Goal: Information Seeking & Learning: Learn about a topic

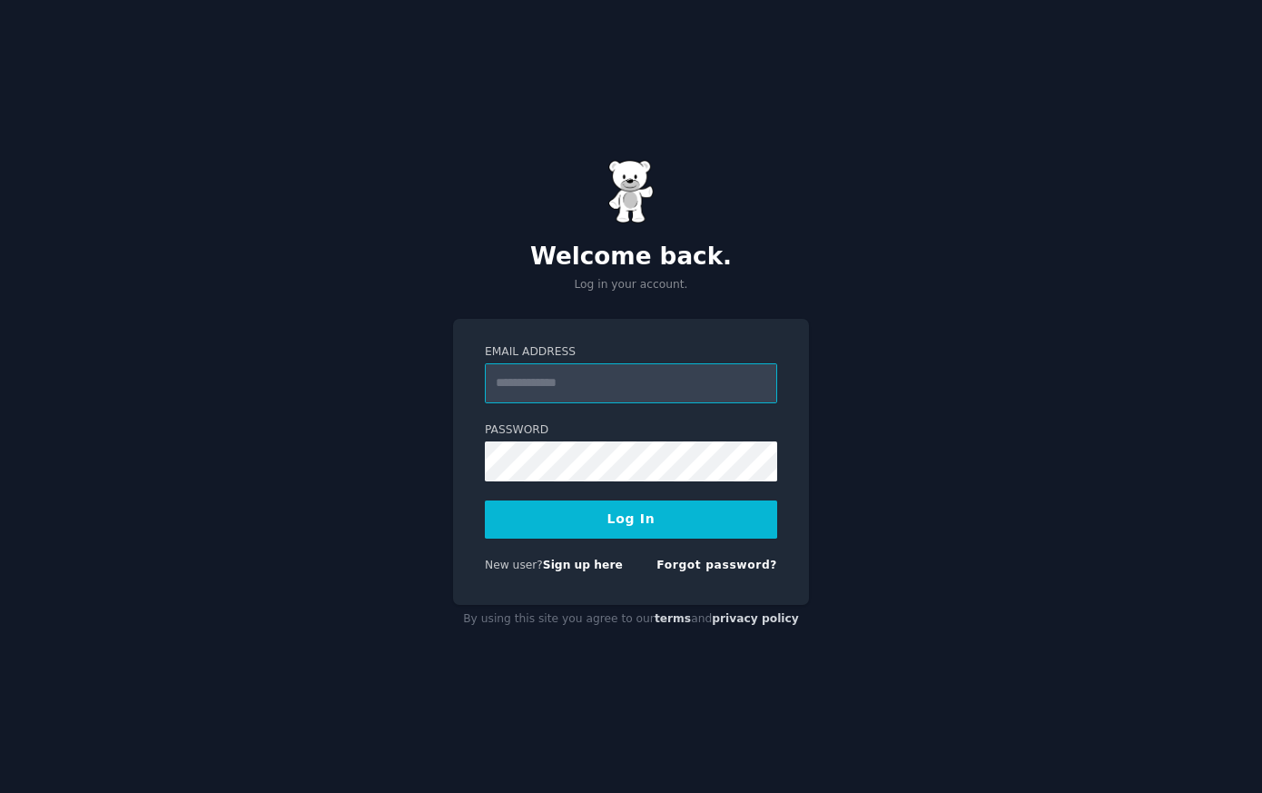
paste input "**********"
type input "**********"
click at [632, 519] on button "Log In" at bounding box center [631, 519] width 292 height 38
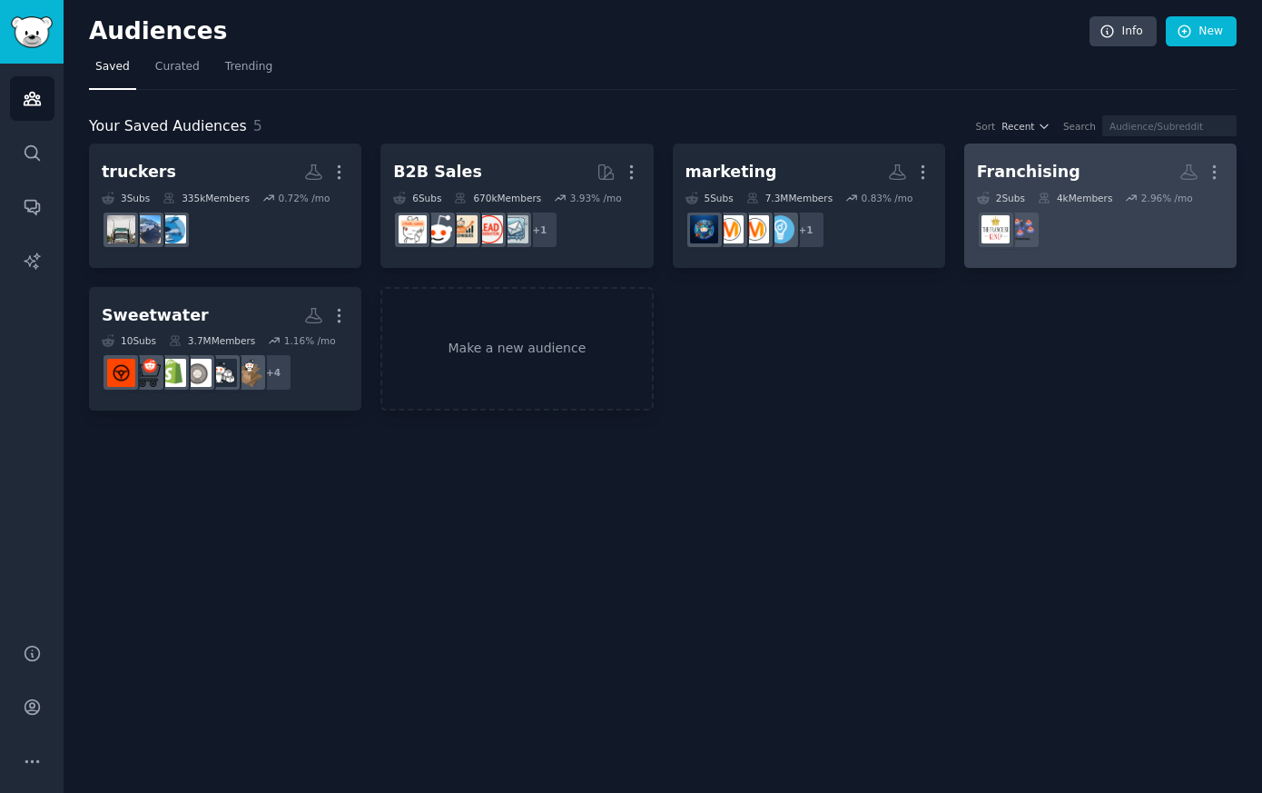
click at [1039, 174] on div "Franchising" at bounding box center [1029, 172] width 104 height 23
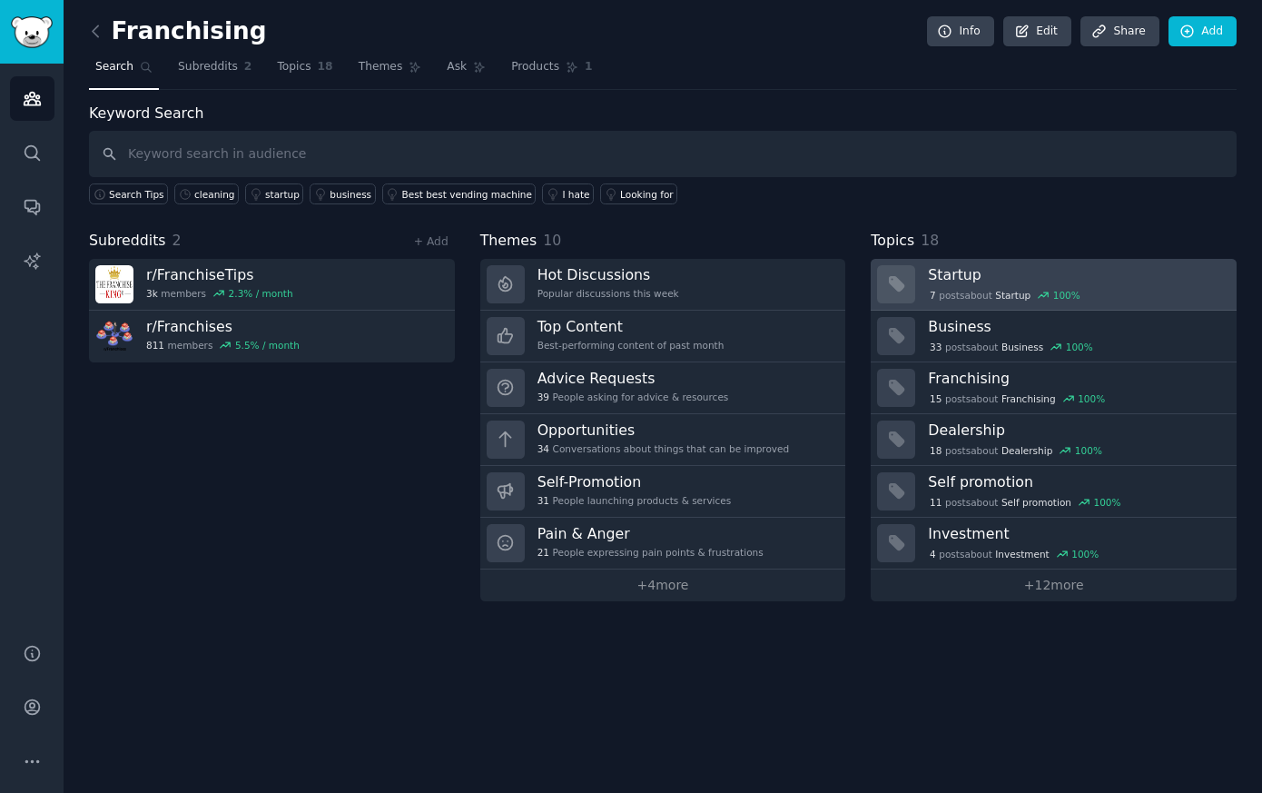
click at [962, 282] on h3 "Startup" at bounding box center [1076, 274] width 296 height 19
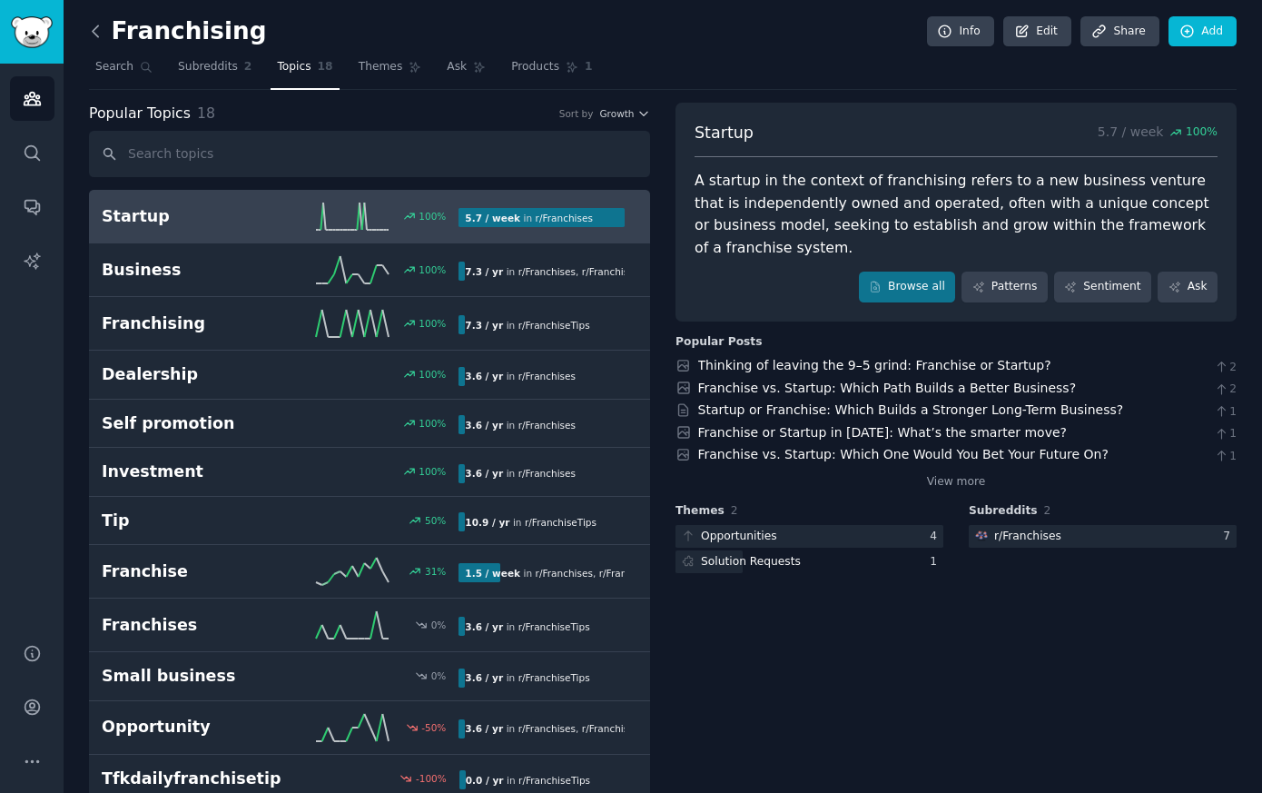
click at [94, 27] on icon at bounding box center [95, 30] width 5 height 11
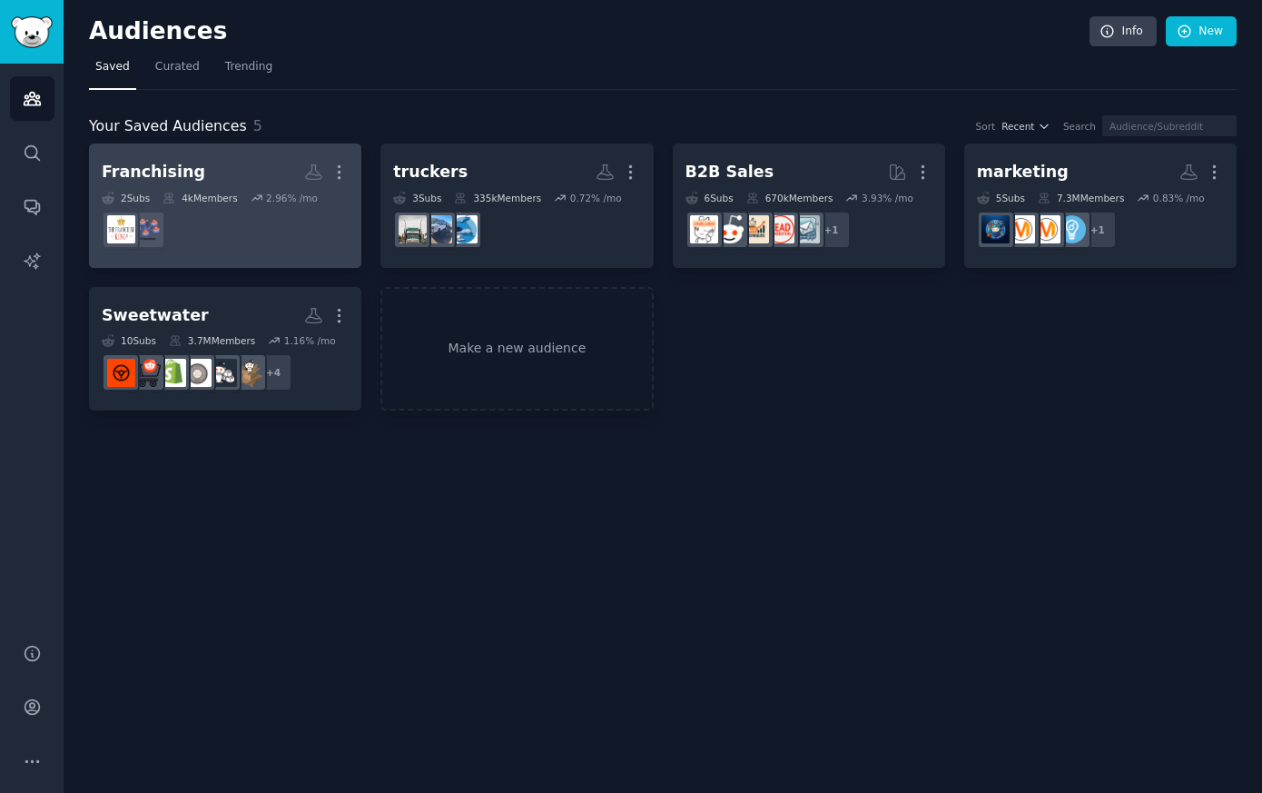
click at [201, 178] on h2 "Franchising More" at bounding box center [225, 172] width 247 height 32
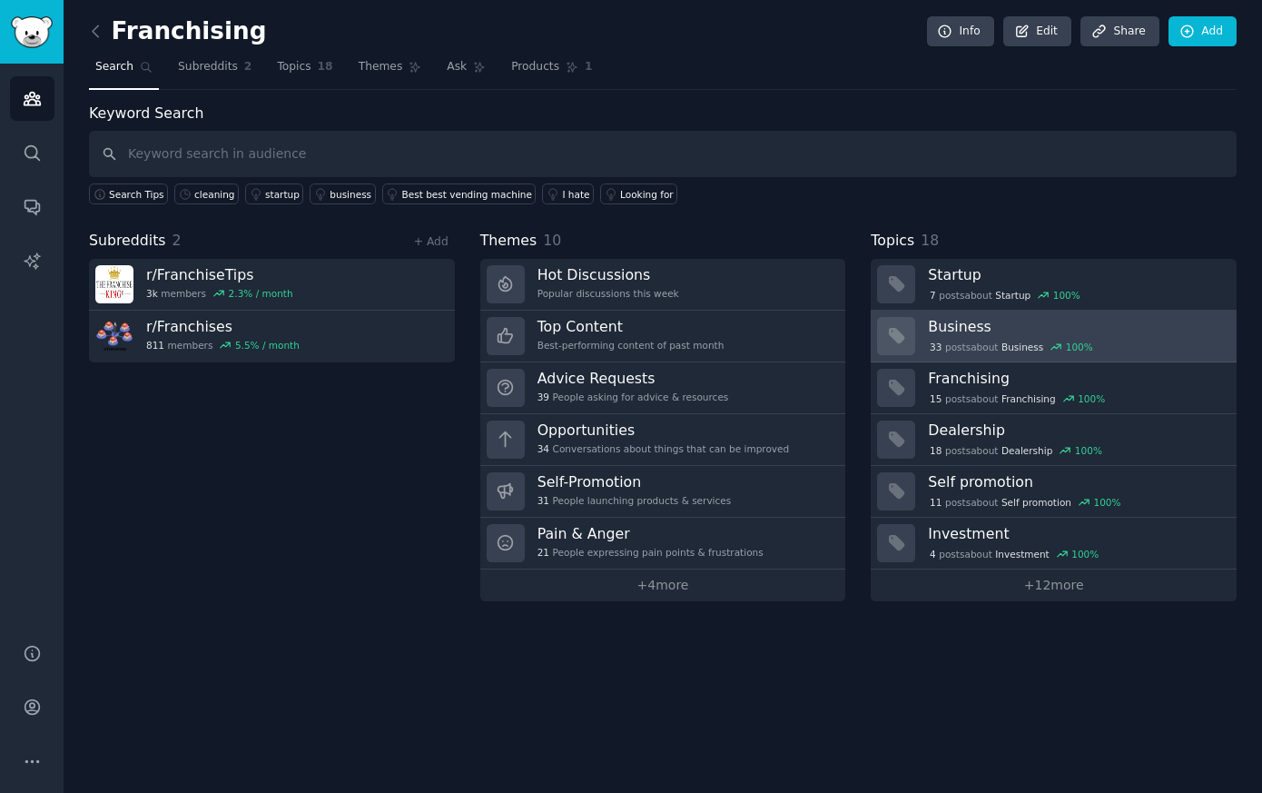
click at [985, 329] on h3 "Business" at bounding box center [1076, 326] width 296 height 19
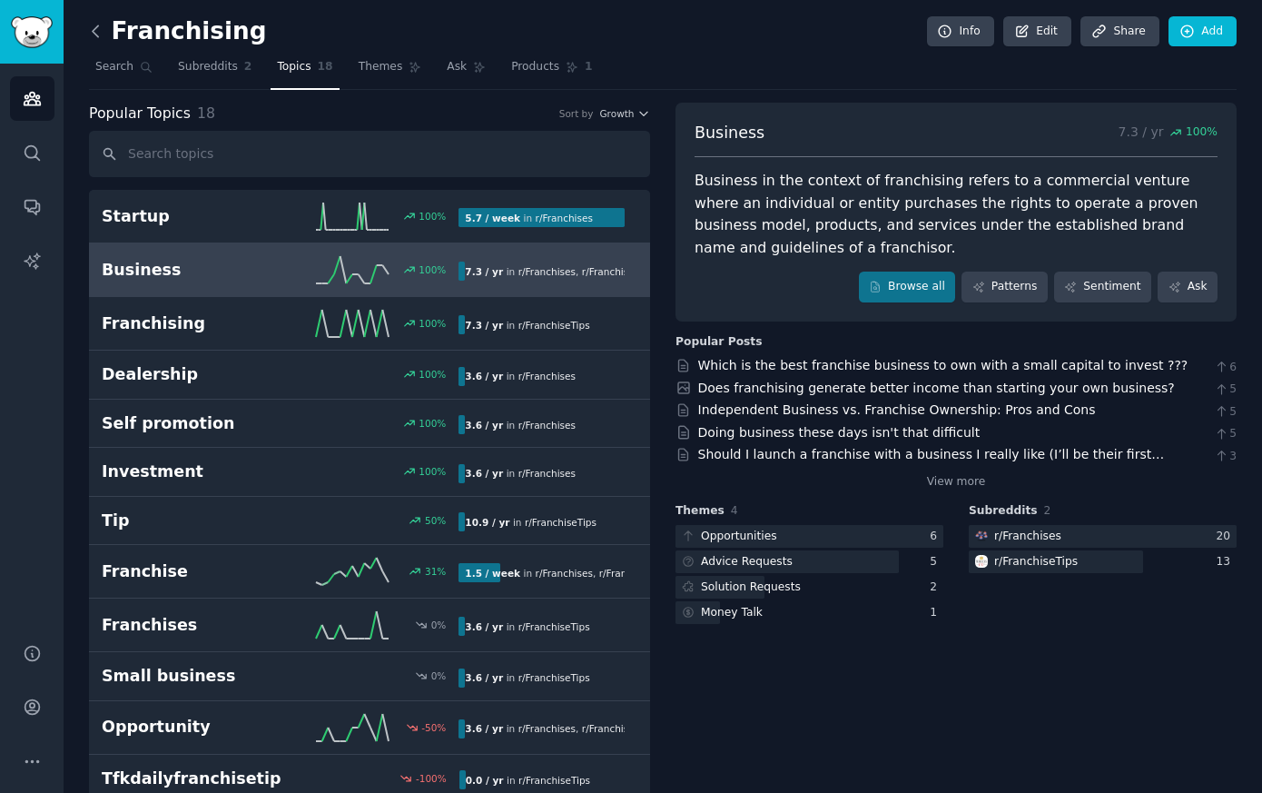
click at [101, 34] on icon at bounding box center [95, 31] width 19 height 19
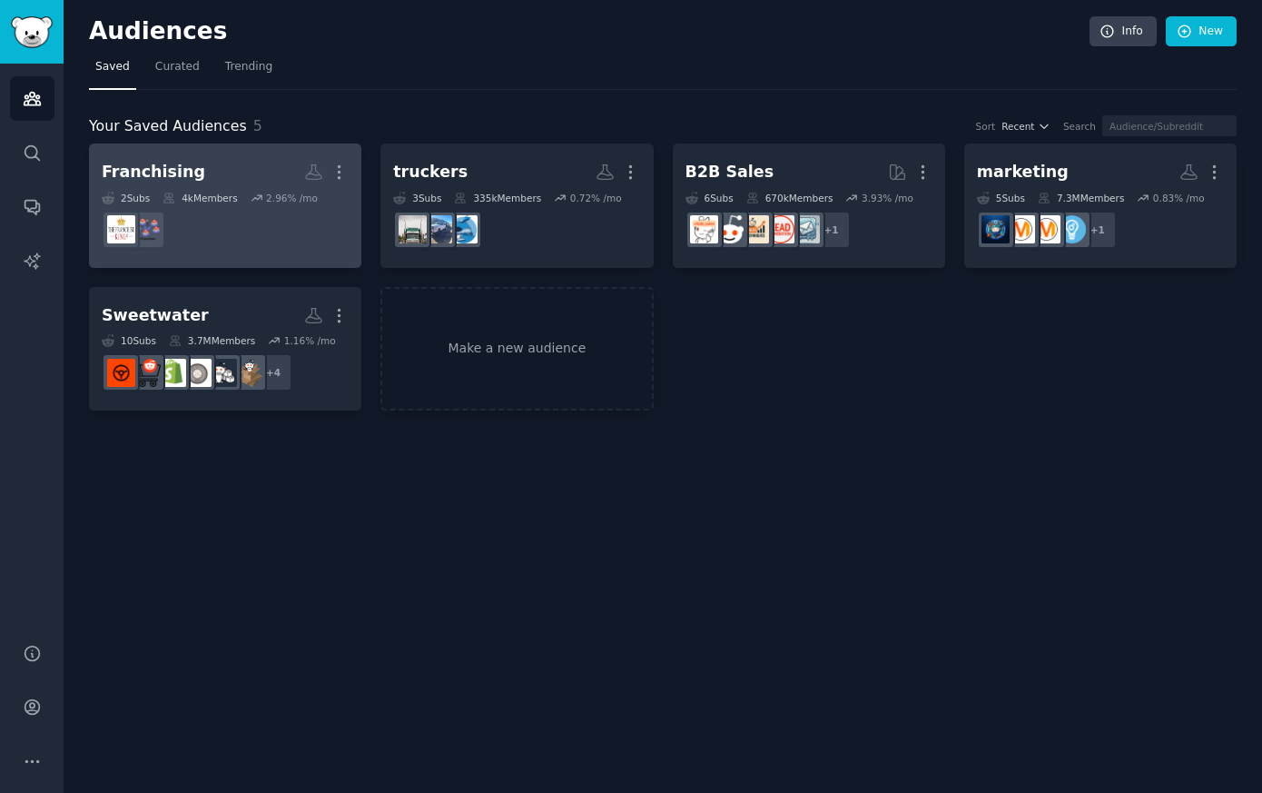
click at [227, 194] on div "4k Members" at bounding box center [200, 198] width 74 height 13
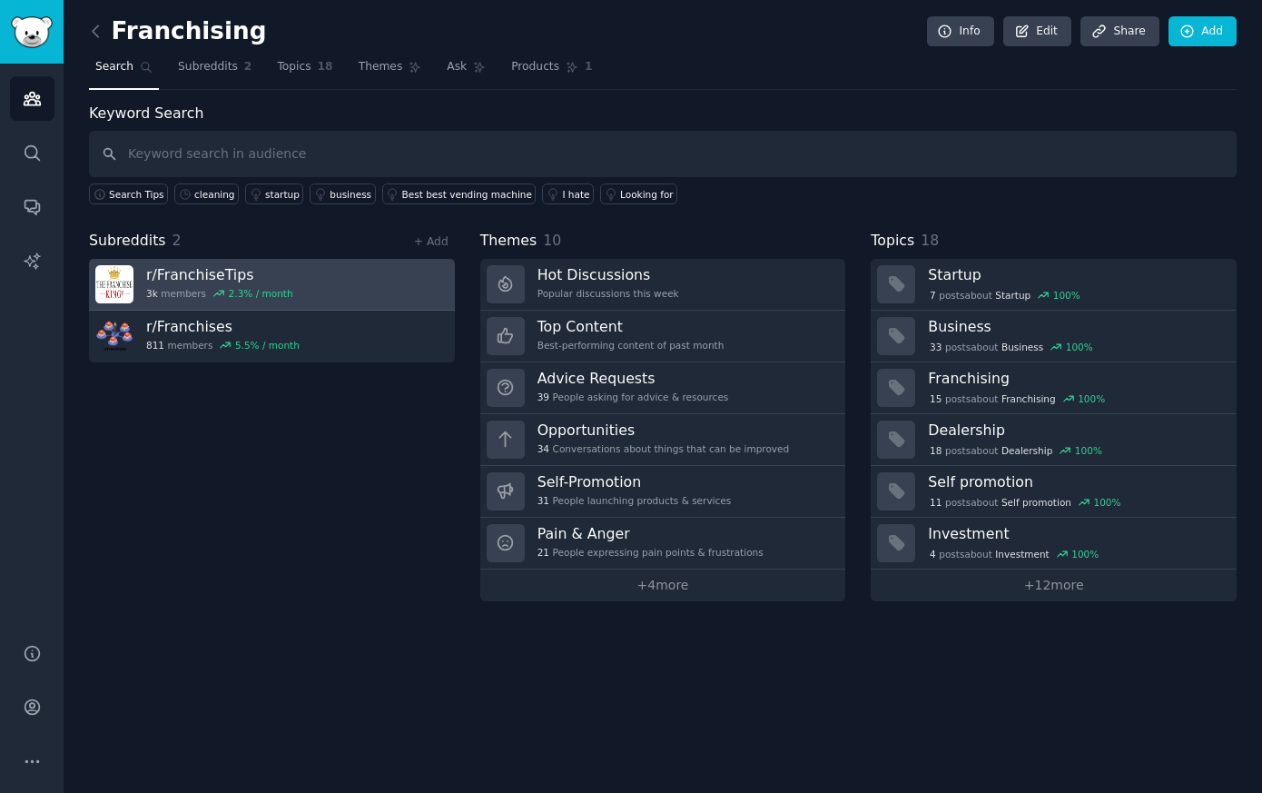
click at [325, 280] on link "r/ FranchiseTips 3k members 2.3 % / month" at bounding box center [272, 285] width 366 height 52
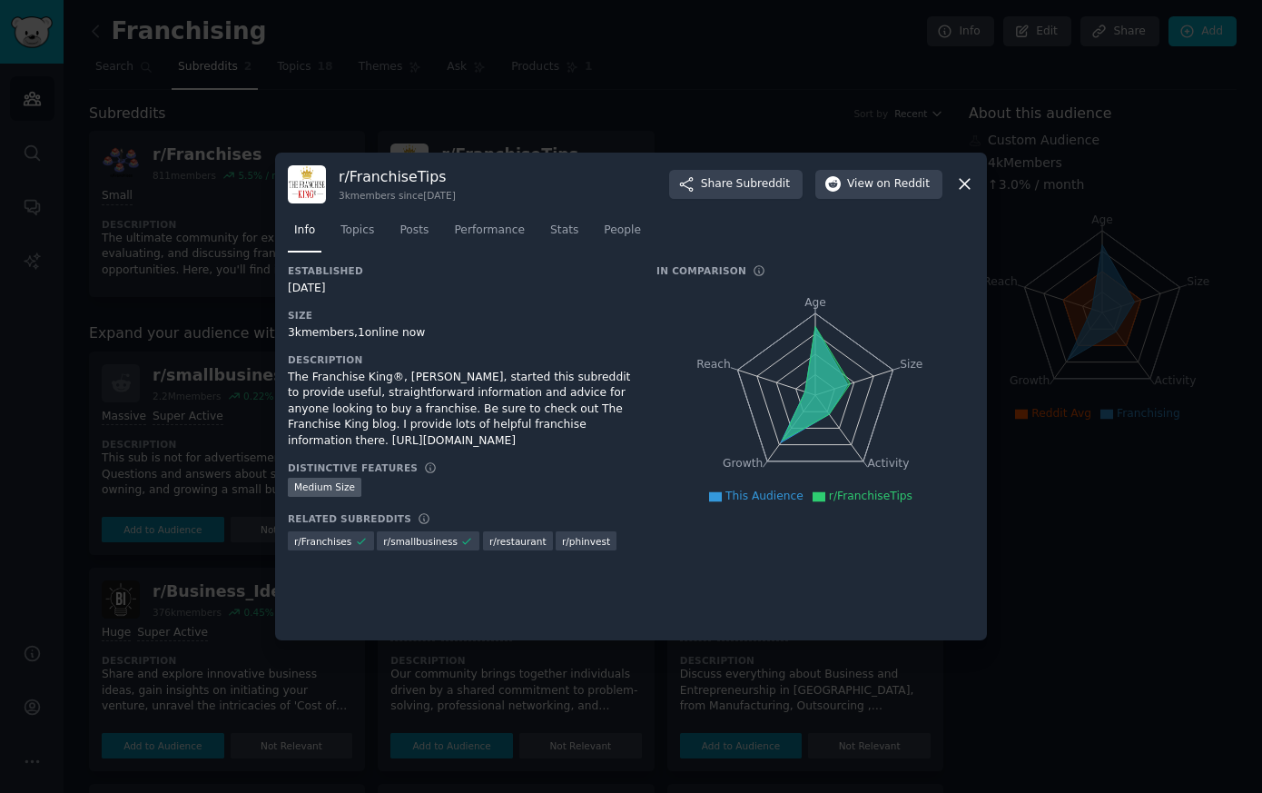
click at [967, 178] on icon at bounding box center [964, 183] width 19 height 19
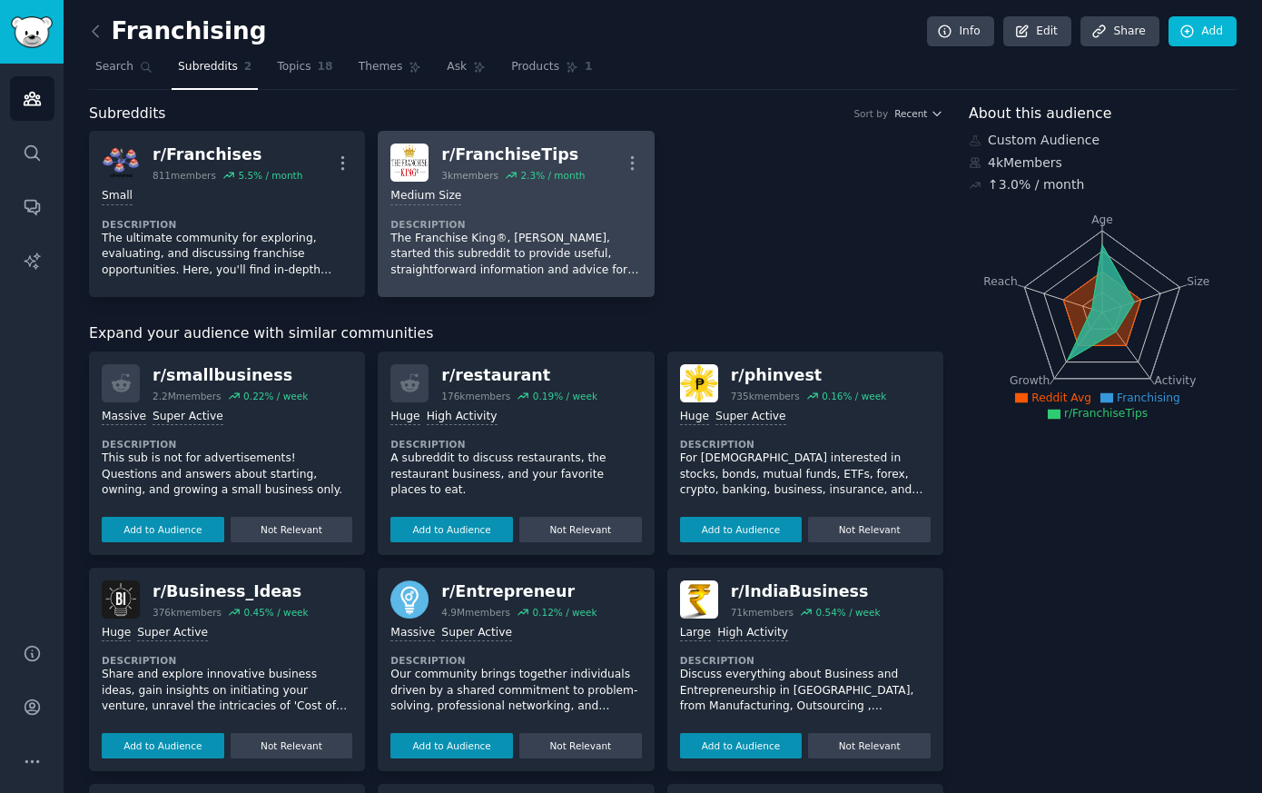
click at [509, 244] on p "The Franchise King®, Joel Libava, started this subreddit to provide useful, str…" at bounding box center [515, 255] width 251 height 48
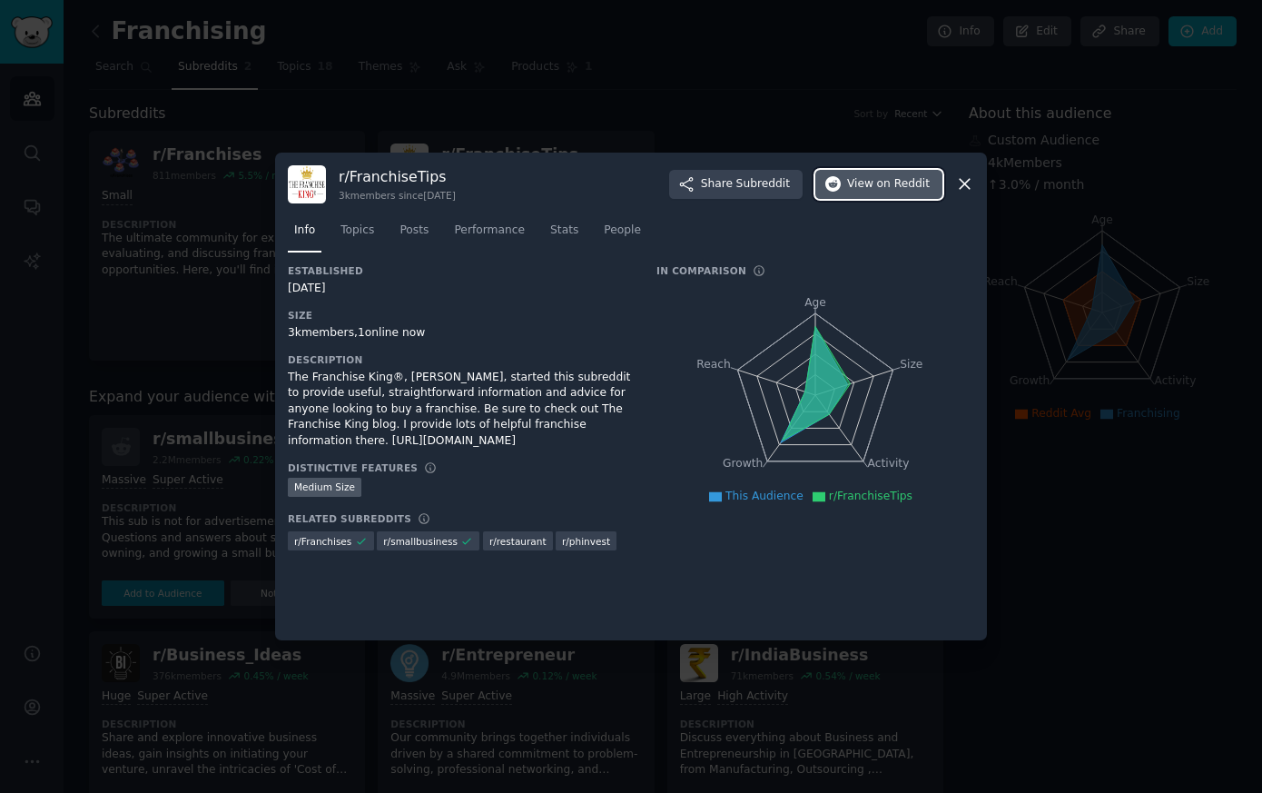
click at [877, 183] on span "View on Reddit" at bounding box center [888, 184] width 83 height 16
click at [968, 183] on icon at bounding box center [964, 183] width 19 height 19
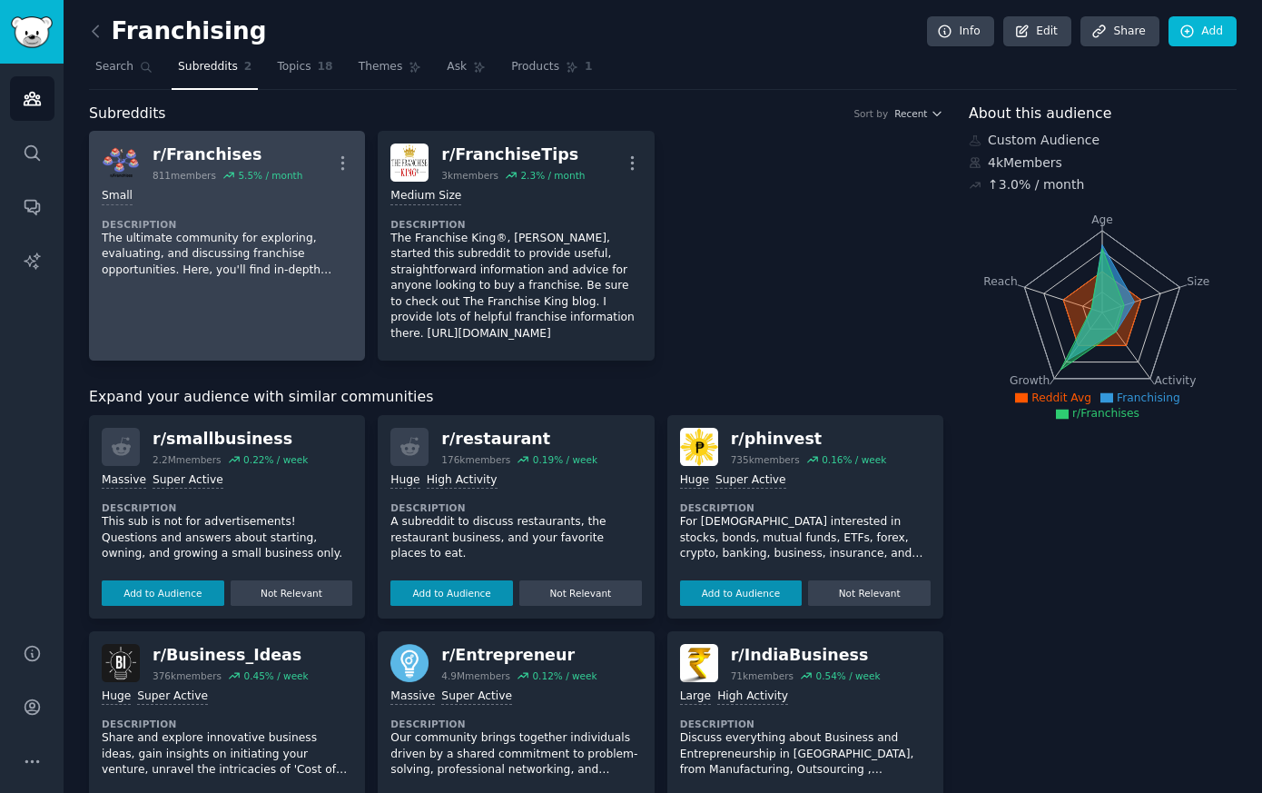
click at [166, 242] on p "The ultimate community for exploring, evaluating, and discussing franchise oppo…" at bounding box center [227, 255] width 251 height 48
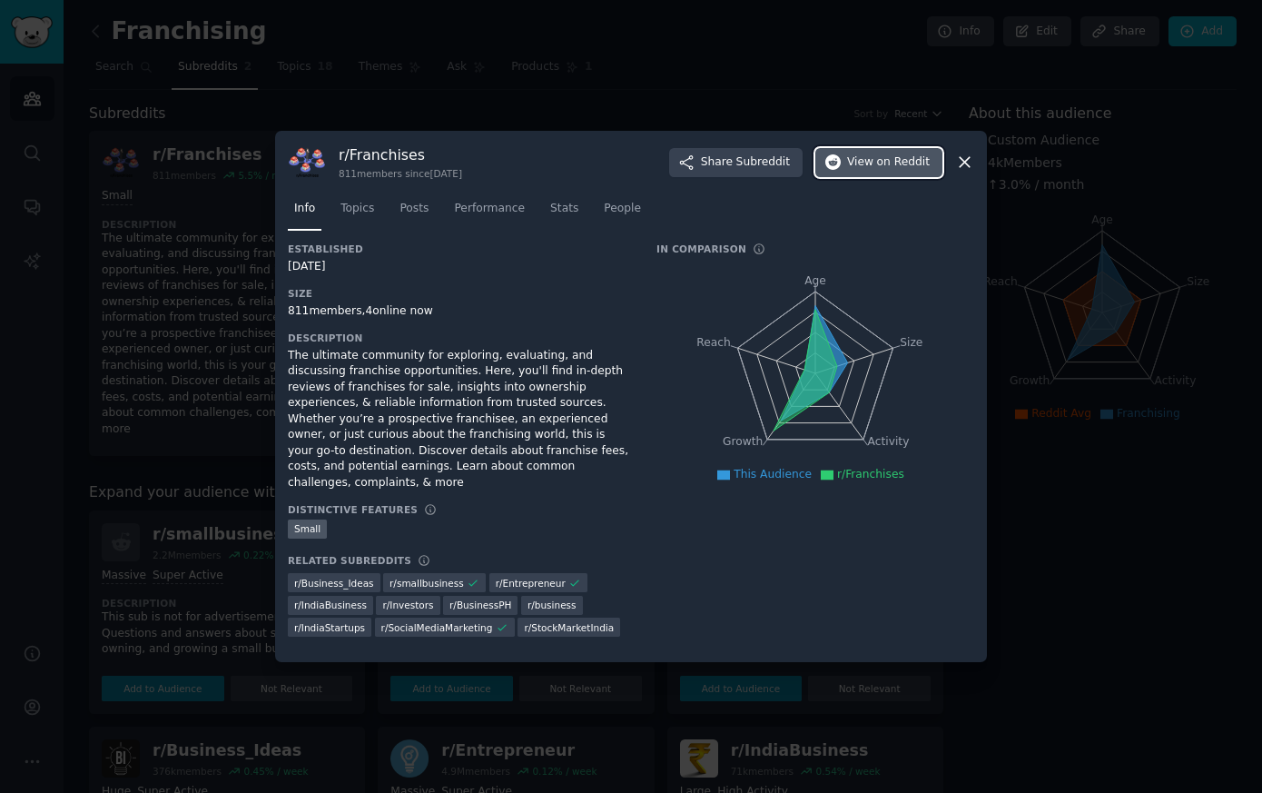
click at [869, 170] on span "View on Reddit" at bounding box center [888, 162] width 83 height 16
click at [964, 168] on icon at bounding box center [965, 163] width 10 height 10
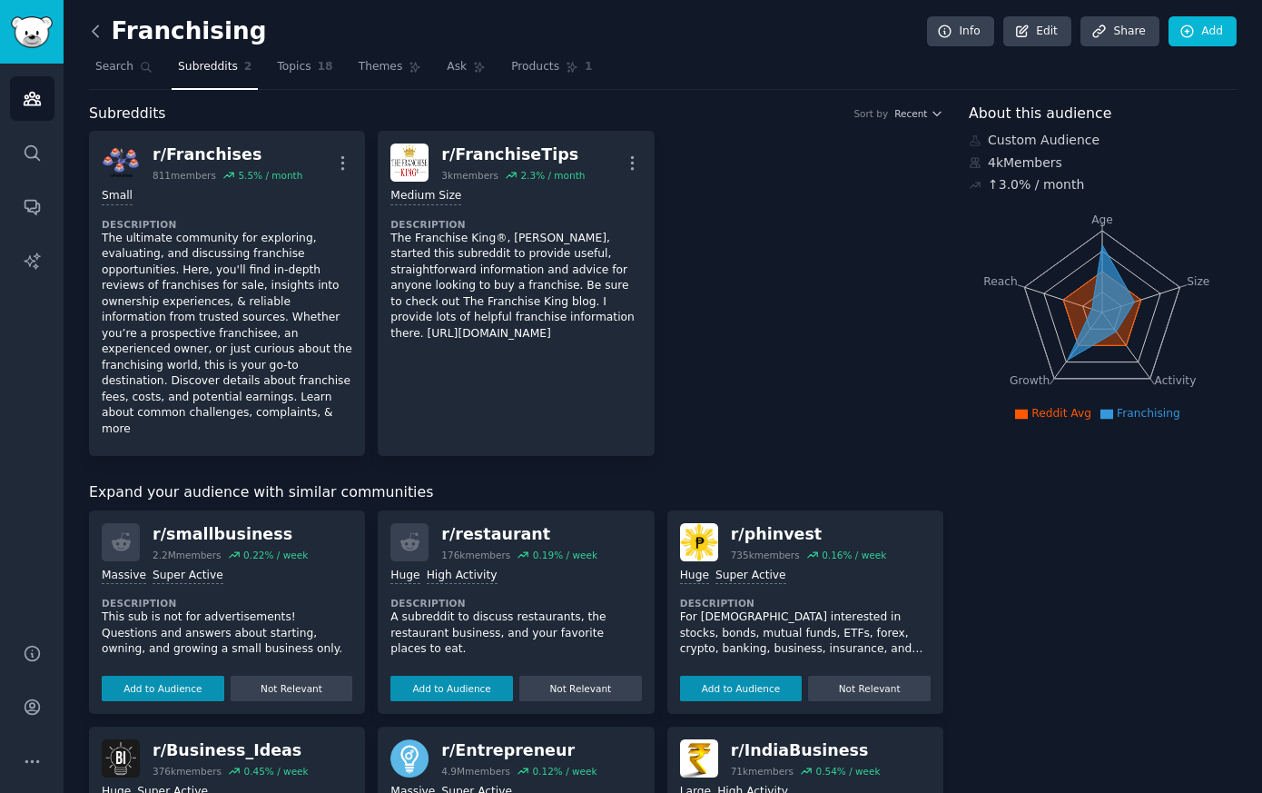
click at [100, 35] on icon at bounding box center [95, 31] width 19 height 19
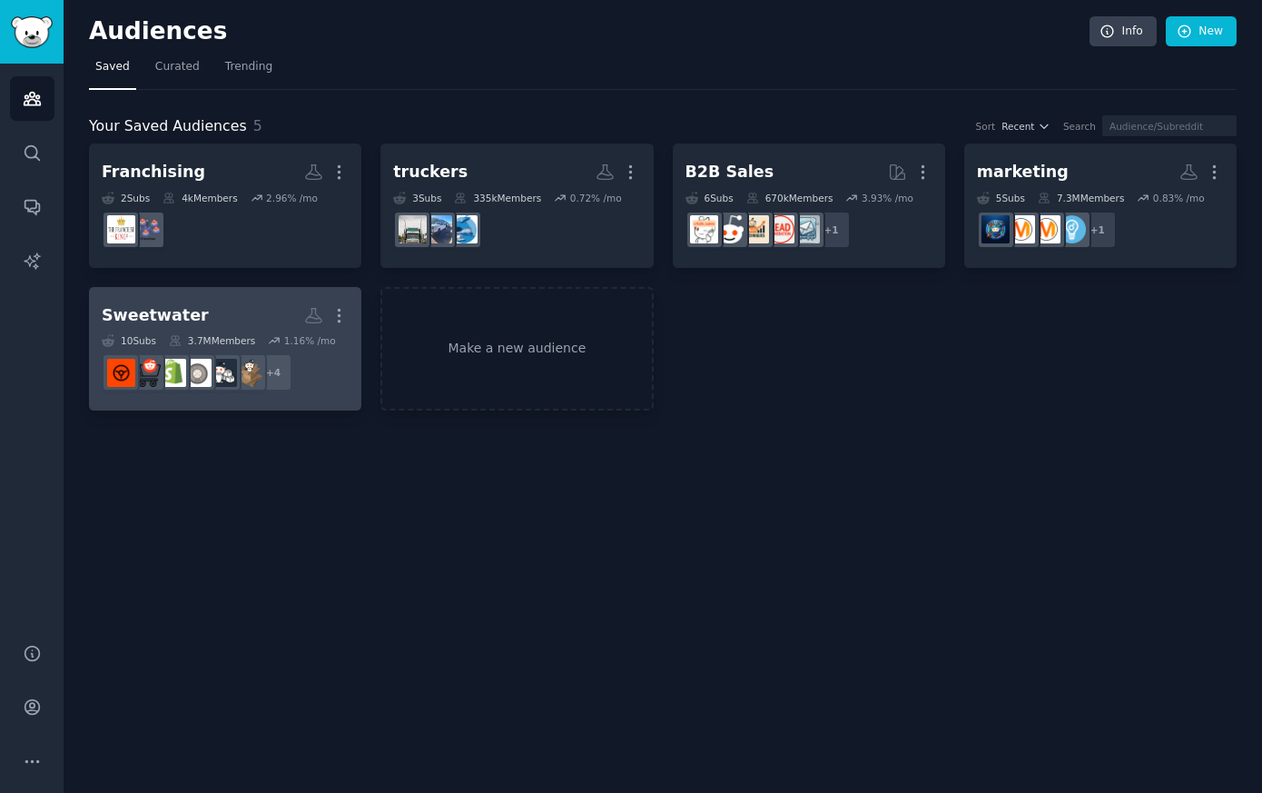
click at [181, 314] on div "Sweetwater" at bounding box center [155, 315] width 107 height 23
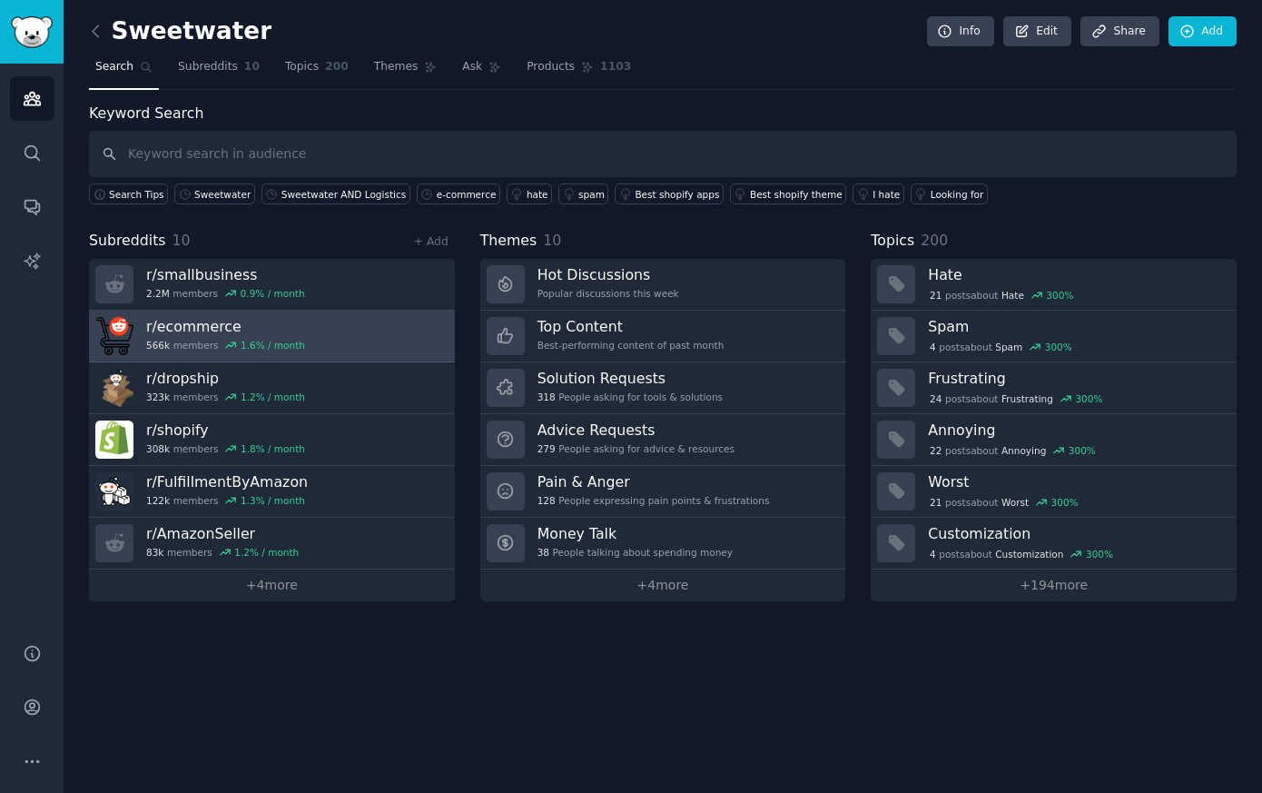
click at [299, 329] on link "r/ ecommerce 566k members 1.6 % / month" at bounding box center [272, 337] width 366 height 52
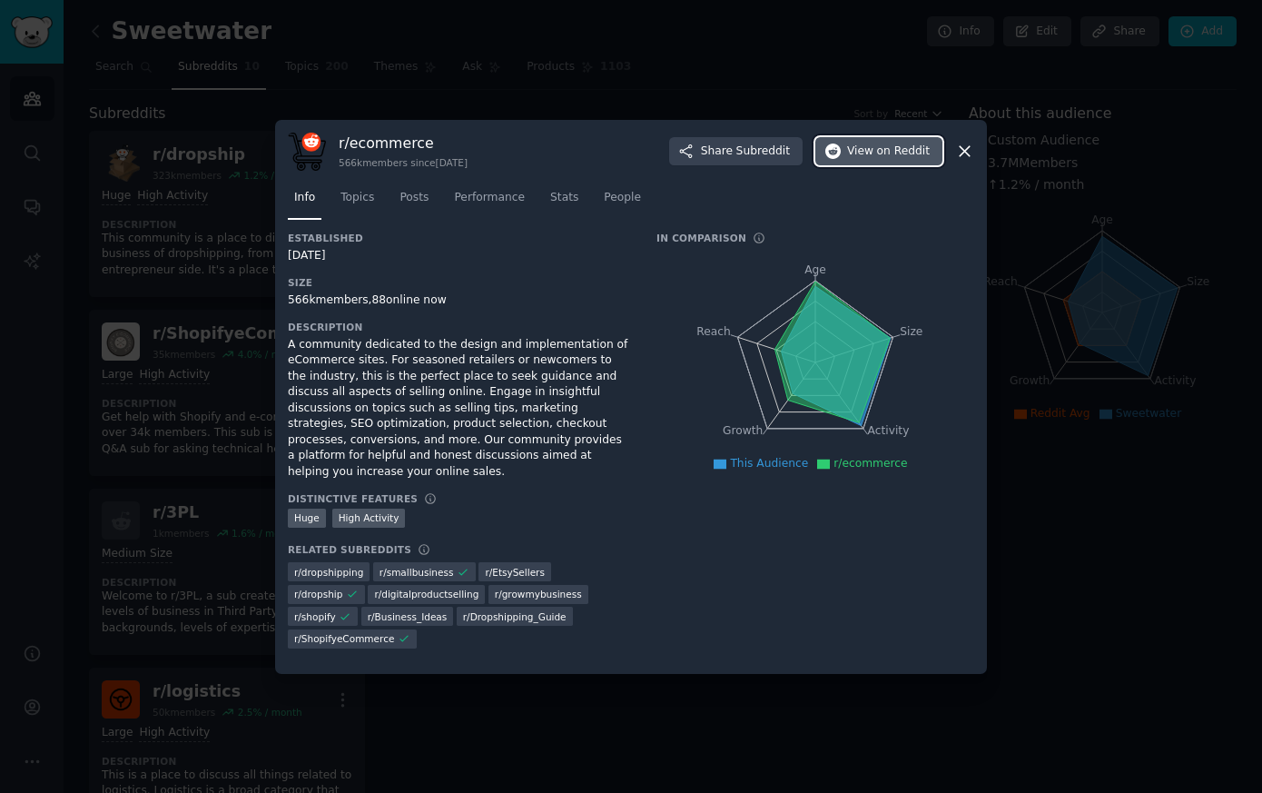
click at [869, 160] on span "View on Reddit" at bounding box center [888, 151] width 83 height 16
